Goal: Information Seeking & Learning: Learn about a topic

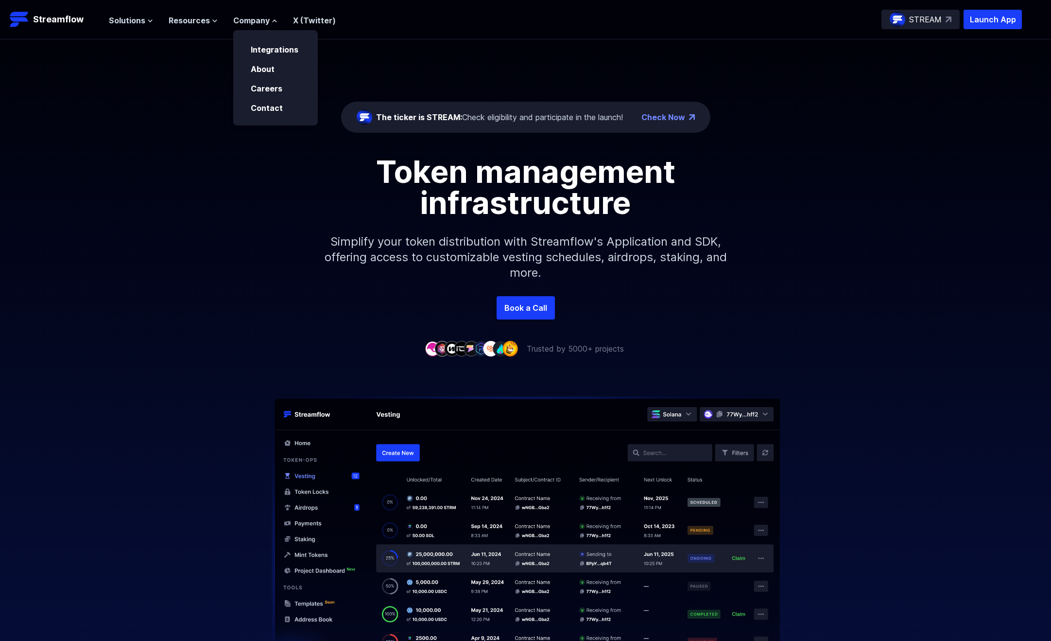
click at [129, 10] on div "Solutions Overview Streamflow features an all-in-one token distribution platfor…" at bounding box center [222, 19] width 227 height 19
click at [128, 13] on nav "Solutions Overview Streamflow features an all-in-one token distribution platfor…" at bounding box center [222, 19] width 227 height 13
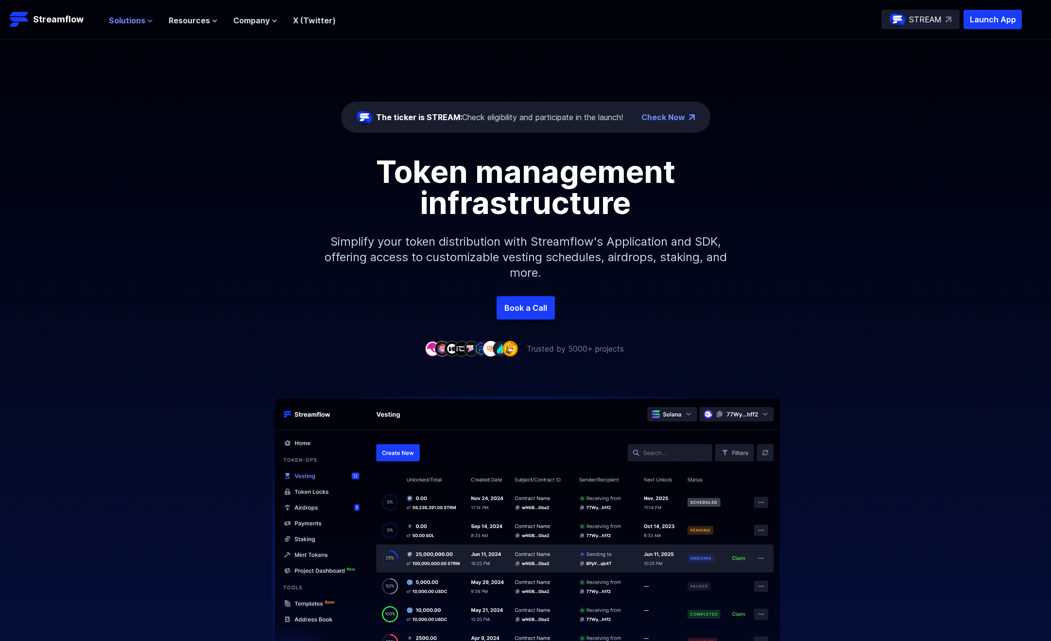
click at [128, 19] on span "Solutions" at bounding box center [127, 21] width 36 height 12
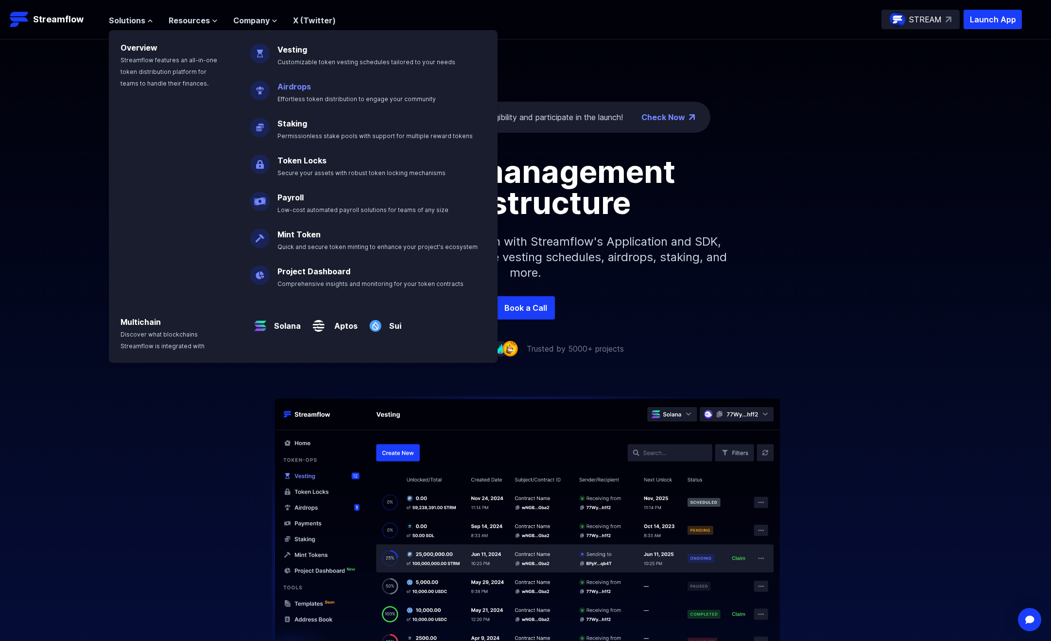
click at [299, 99] on span "Effortless token distribution to engage your community" at bounding box center [357, 98] width 158 height 7
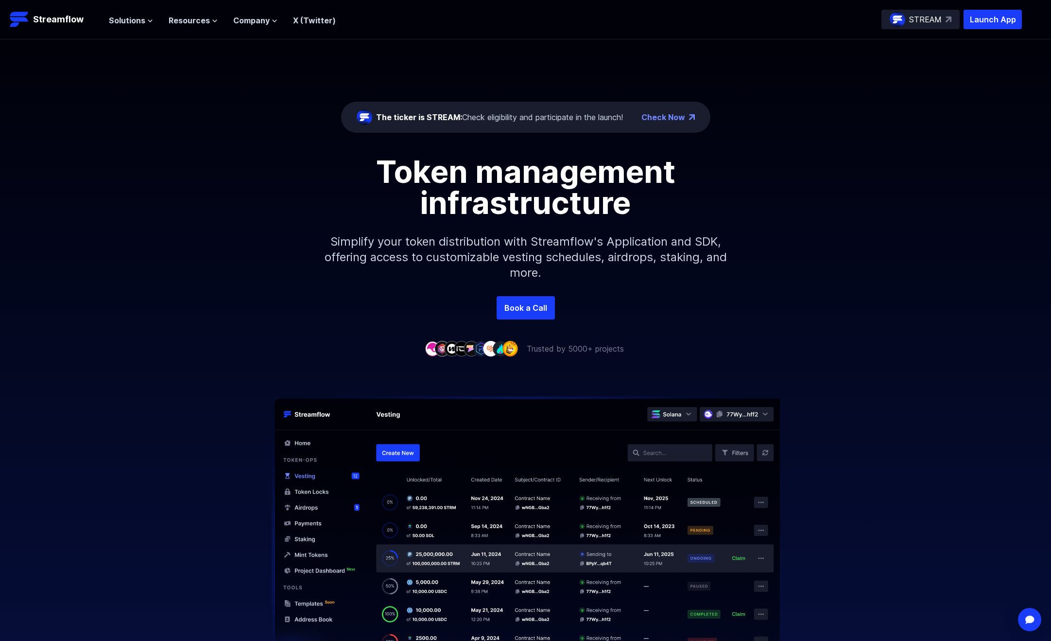
click at [152, 25] on ul "Solutions Overview Streamflow features an all-in-one token distribution platfor…" at bounding box center [222, 21] width 227 height 12
click at [147, 23] on icon at bounding box center [150, 21] width 6 height 6
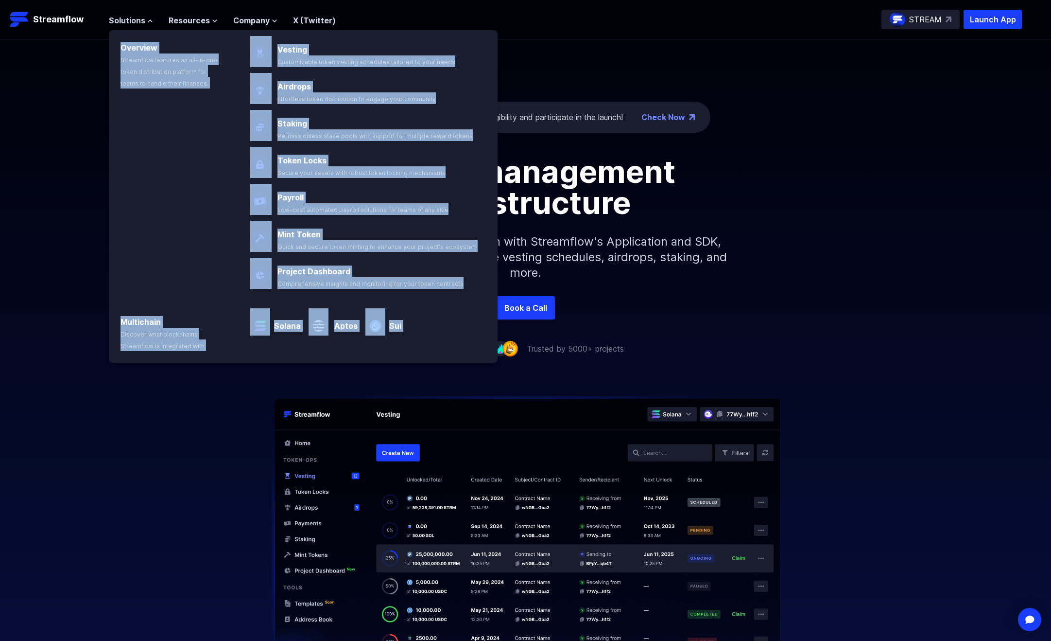
click at [261, 91] on img at bounding box center [259, 86] width 19 height 27
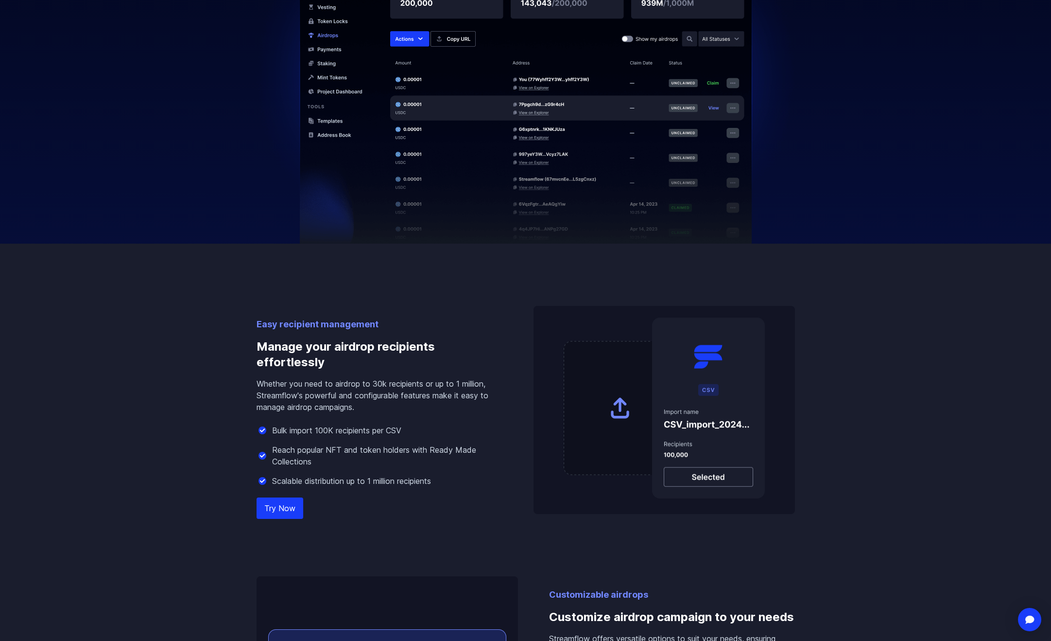
scroll to position [583, 0]
